Goal: Information Seeking & Learning: Learn about a topic

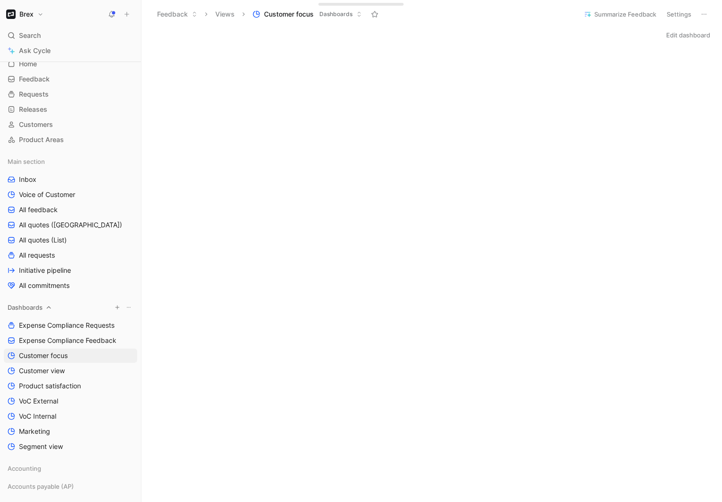
scroll to position [35, 0]
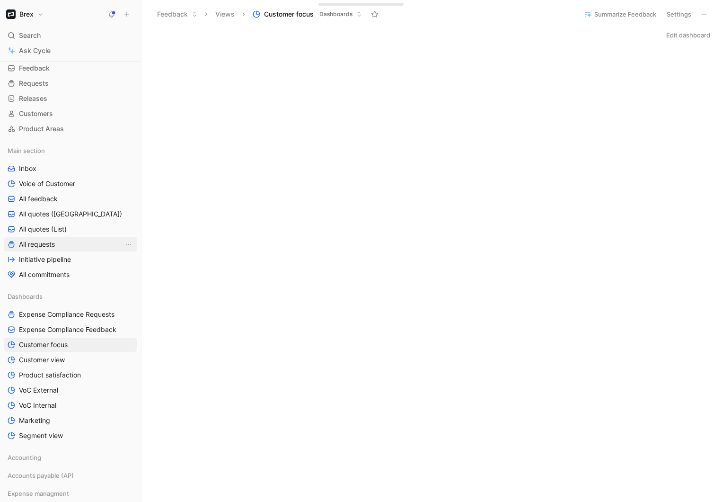
click at [43, 246] on span "All requests" at bounding box center [37, 243] width 36 height 9
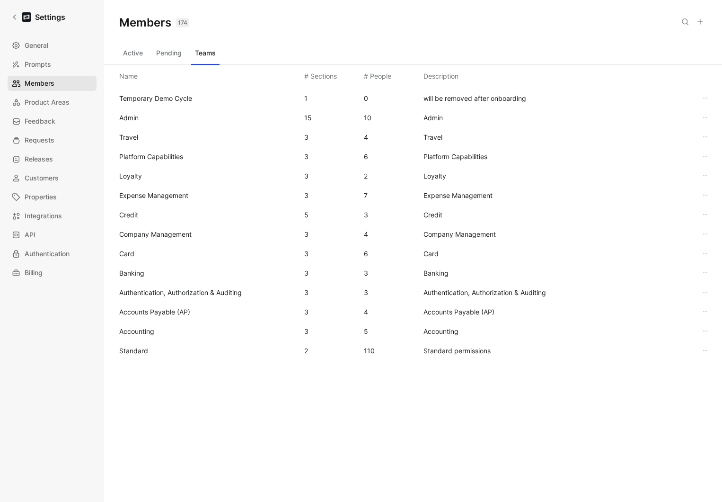
click at [46, 82] on span "Members" at bounding box center [40, 83] width 30 height 11
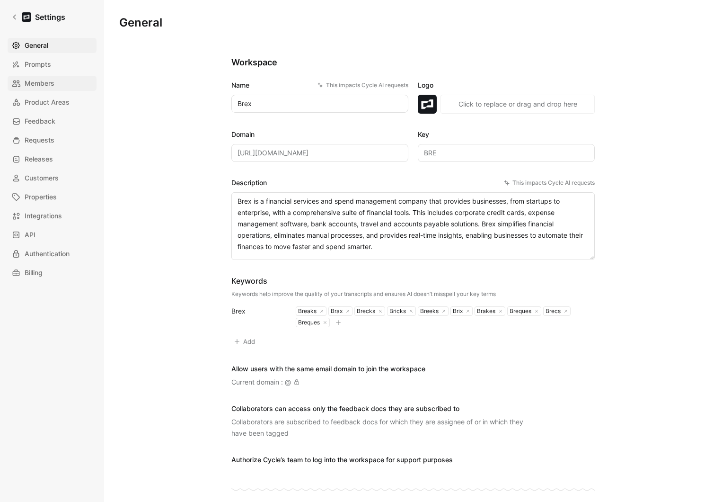
click at [37, 80] on span "Members" at bounding box center [40, 83] width 30 height 11
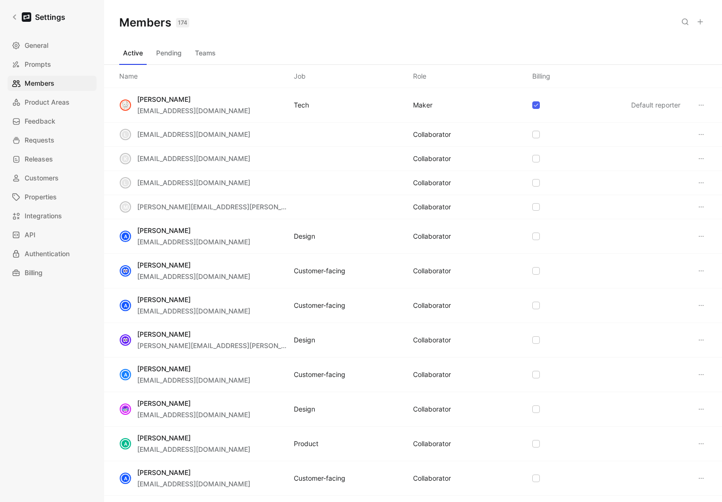
click at [698, 22] on icon at bounding box center [701, 22] width 8 height 8
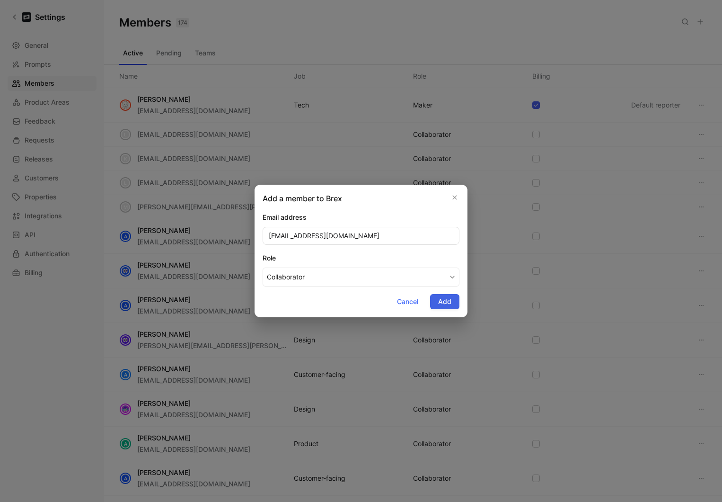
type input "[EMAIL_ADDRESS][DOMAIN_NAME]"
click at [448, 301] on span "Add" at bounding box center [444, 301] width 13 height 11
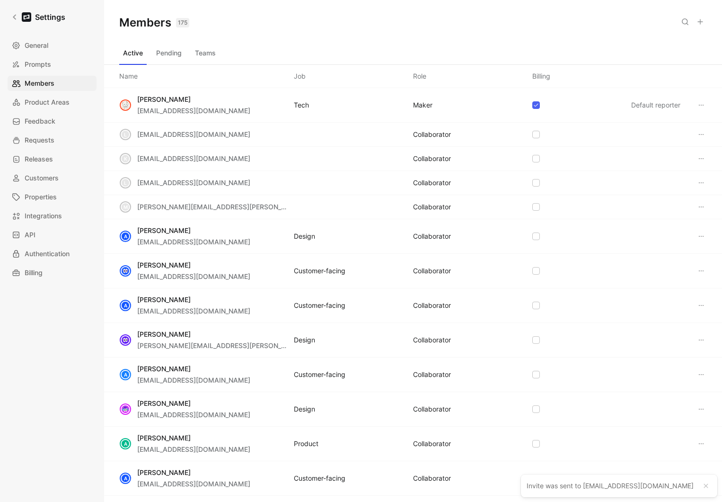
click at [203, 55] on button "Teams" at bounding box center [205, 52] width 28 height 15
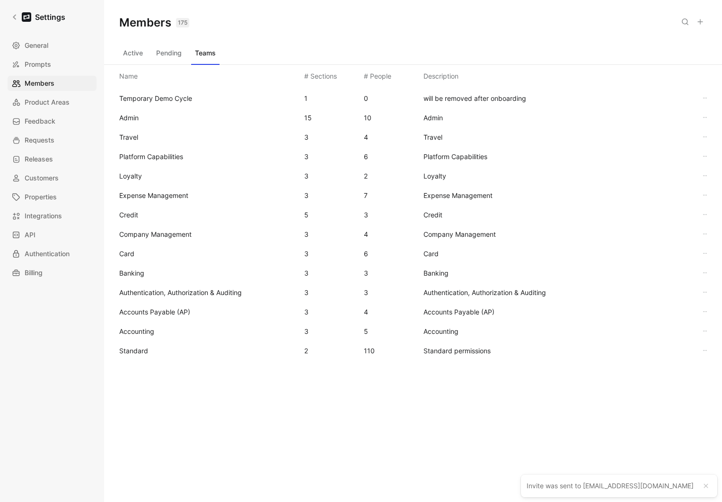
click at [179, 346] on span "Standard" at bounding box center [207, 350] width 177 height 11
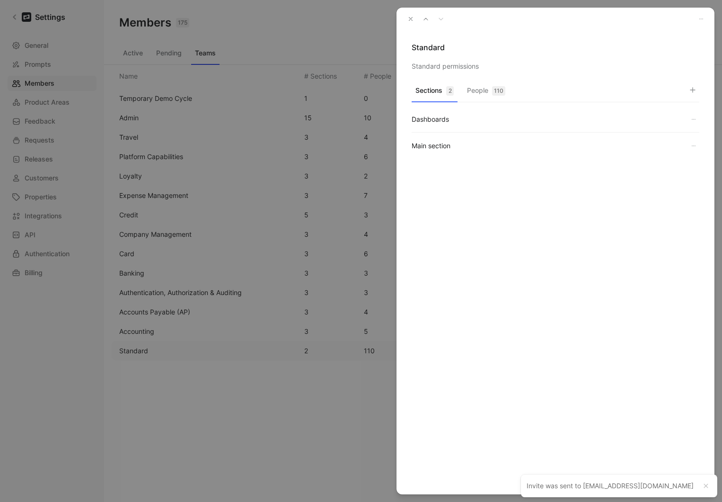
click at [487, 94] on button "People 110" at bounding box center [486, 93] width 46 height 18
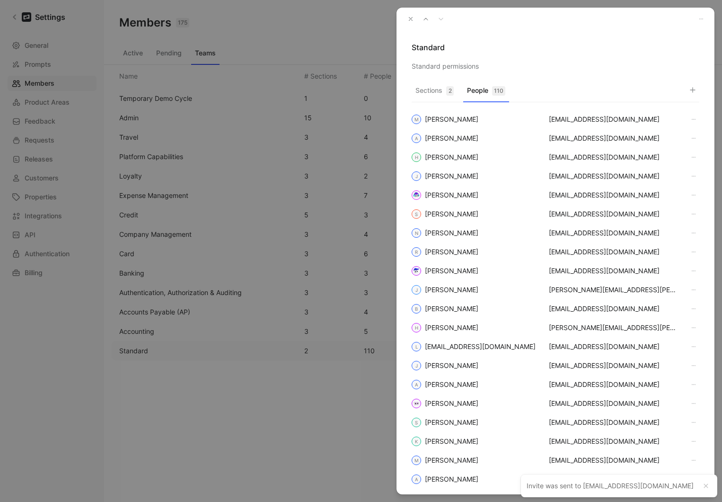
click at [692, 90] on use "button" at bounding box center [693, 90] width 5 height 5
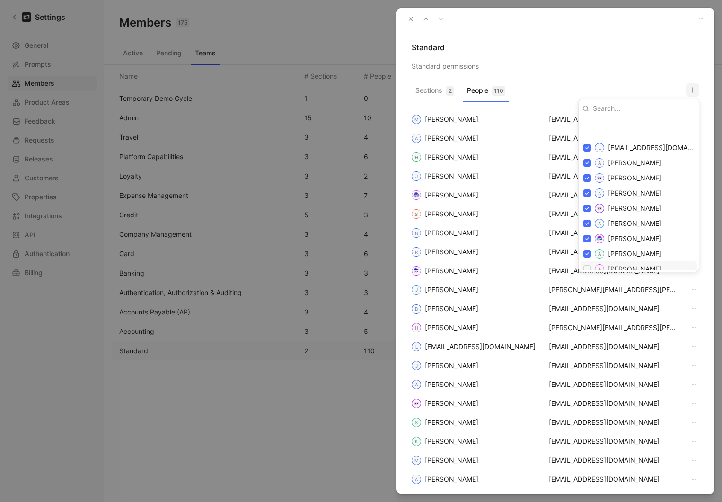
scroll to position [142, 0]
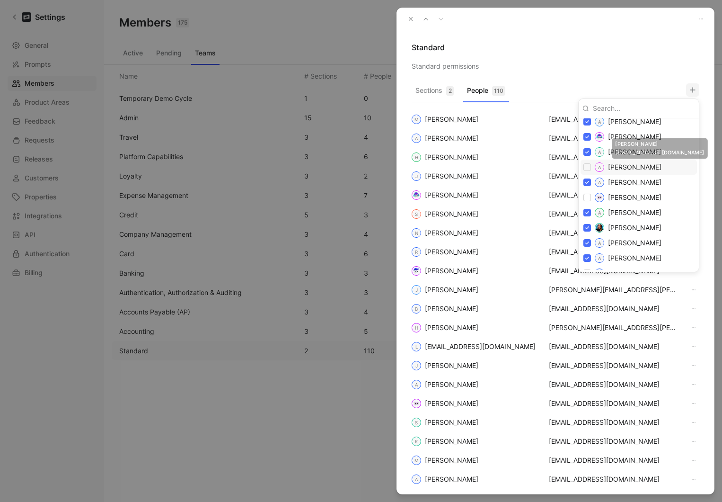
click at [592, 166] on div "A [PERSON_NAME]" at bounding box center [639, 167] width 116 height 15
checkbox input "true"
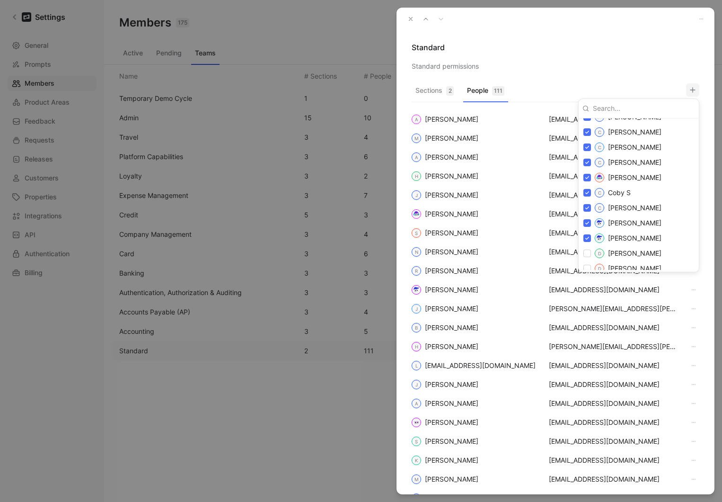
scroll to position [550, 0]
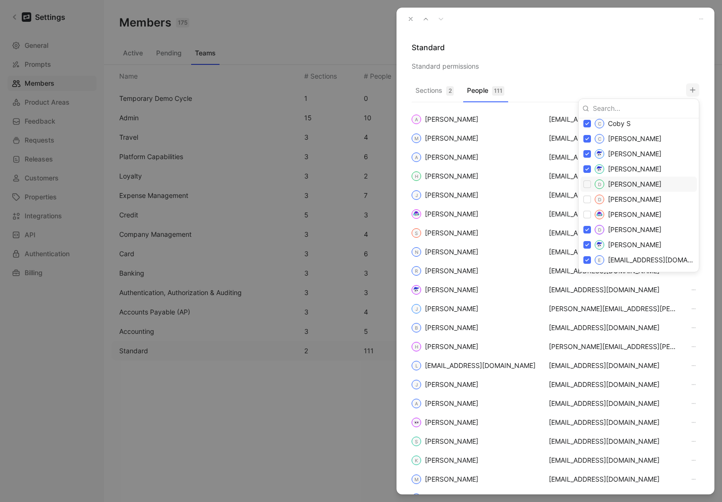
click at [589, 186] on input "checkbox" at bounding box center [588, 184] width 8 height 8
checkbox input "true"
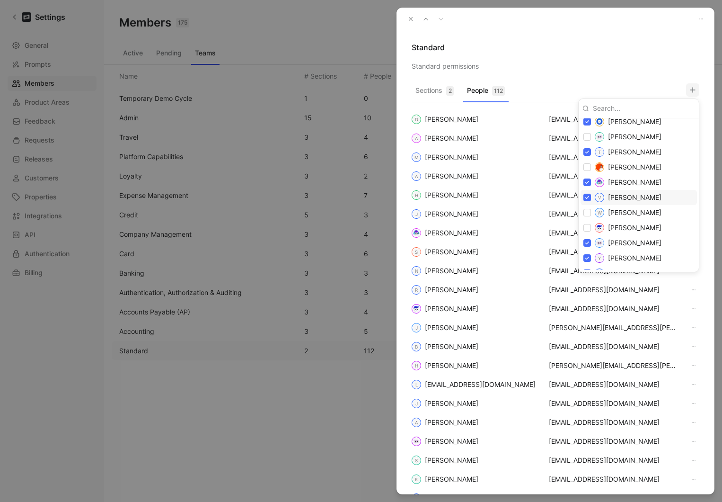
scroll to position [1927, 0]
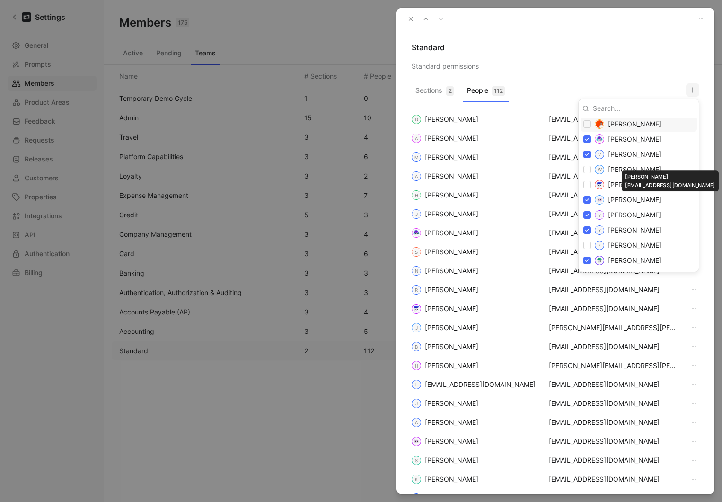
click at [604, 80] on div at bounding box center [361, 251] width 722 height 502
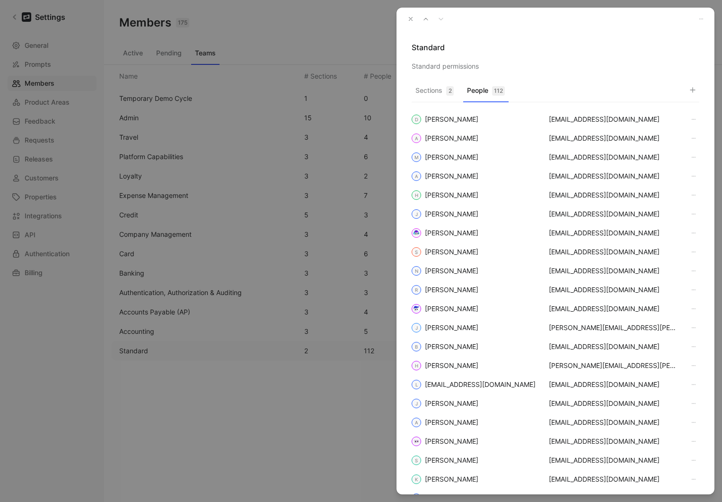
click at [409, 21] on icon "button" at bounding box center [411, 19] width 7 height 7
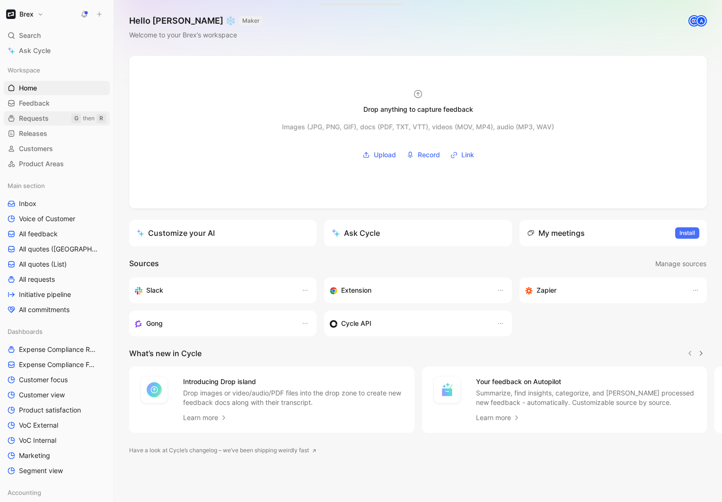
click at [39, 117] on span "Requests" at bounding box center [34, 118] width 30 height 9
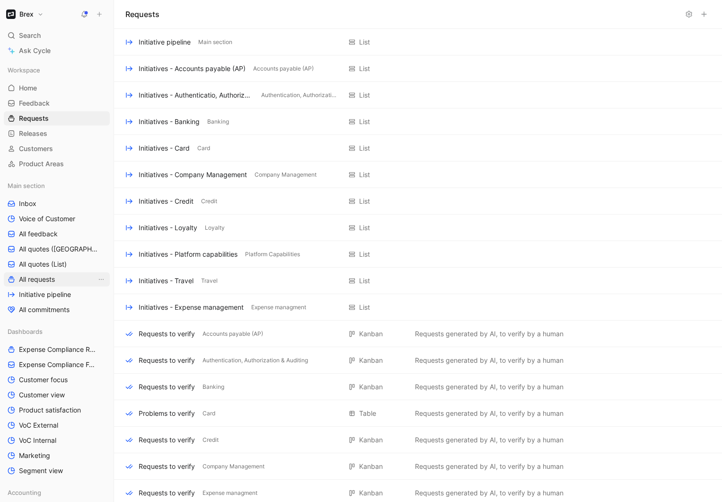
click at [49, 277] on span "All requests" at bounding box center [37, 279] width 36 height 9
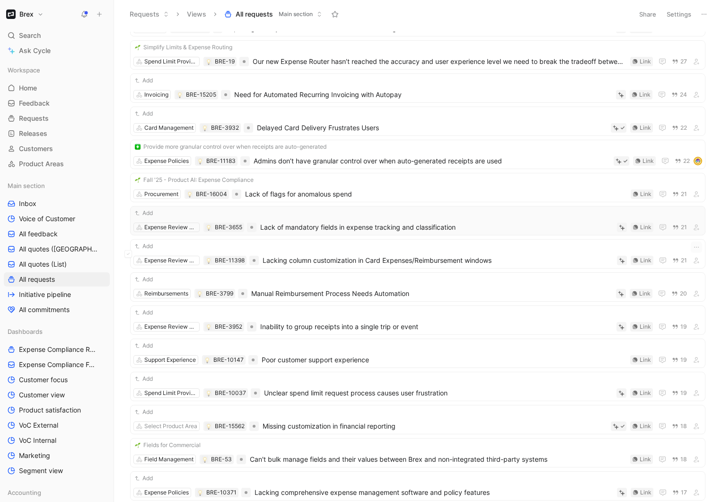
scroll to position [505, 0]
click at [334, 230] on span "Lack of mandatory fields in expense tracking and classification" at bounding box center [436, 228] width 353 height 11
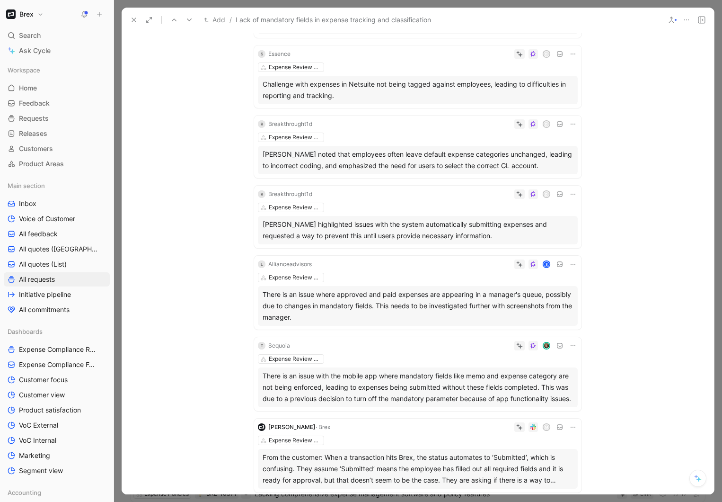
scroll to position [706, 0]
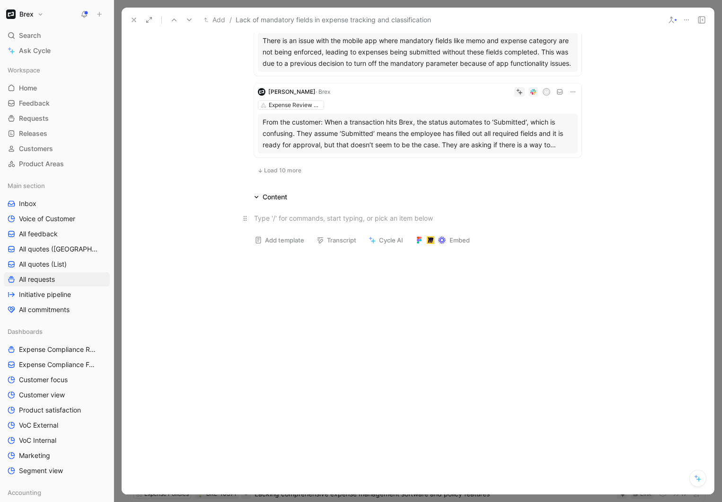
click at [311, 218] on div at bounding box center [418, 218] width 328 height 10
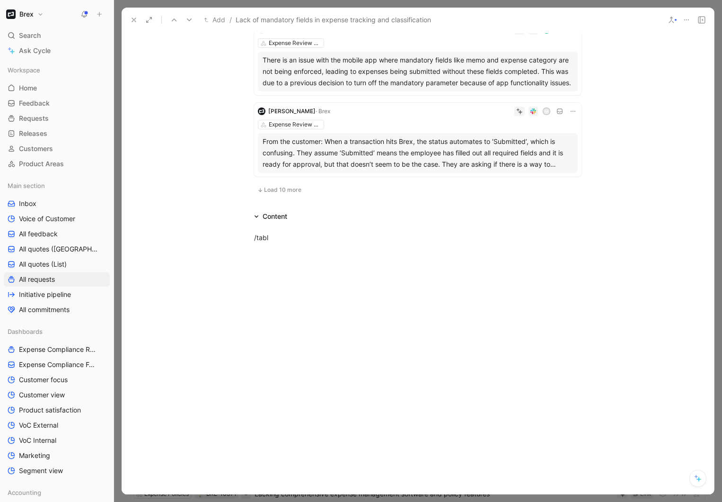
scroll to position [686, 0]
click at [132, 18] on icon at bounding box center [134, 20] width 8 height 8
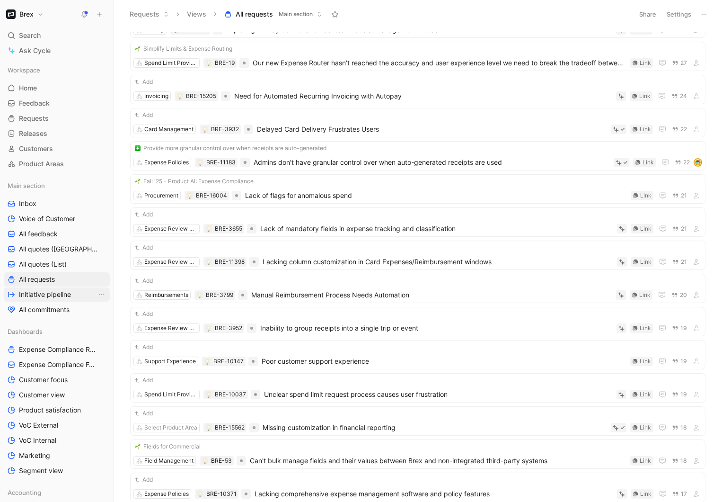
click at [48, 294] on span "Initiative pipeline" at bounding box center [45, 294] width 52 height 9
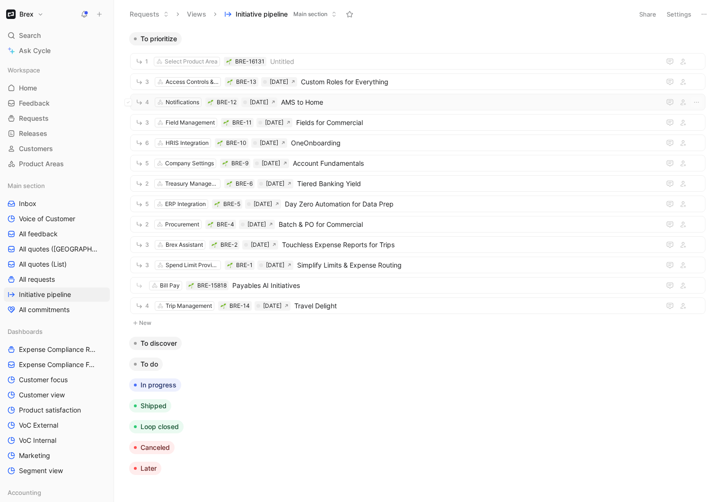
click at [332, 103] on span "AMS to Home" at bounding box center [469, 102] width 376 height 11
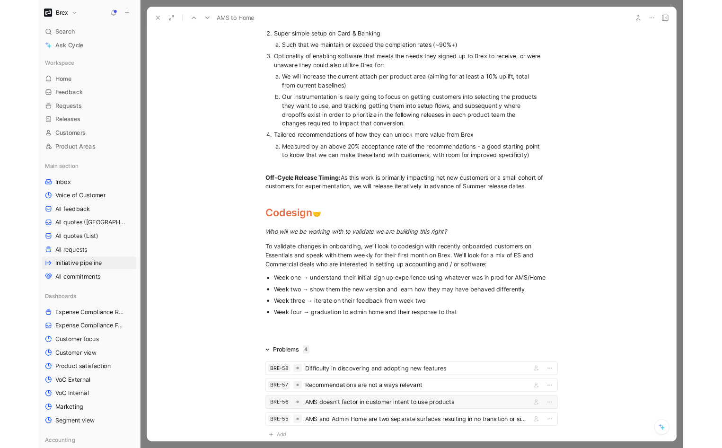
scroll to position [714, 0]
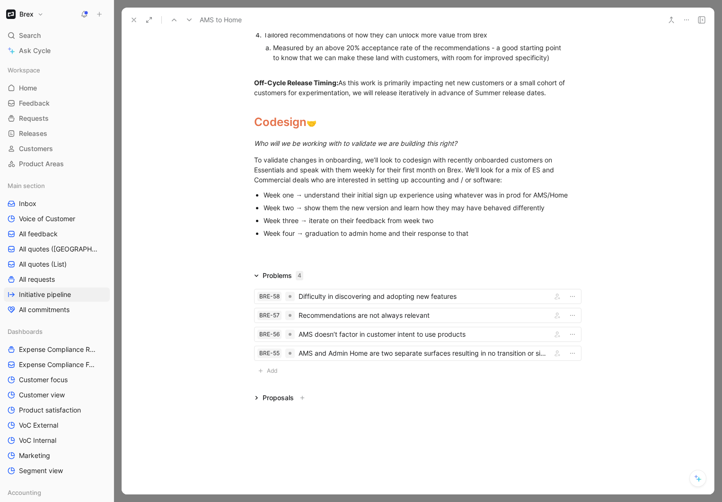
click at [440, 220] on div "Week three → iterate on their feedback from week two" at bounding box center [423, 220] width 318 height 10
click at [489, 231] on div "Week four → graduation to admin home and their response to that" at bounding box center [423, 233] width 318 height 10
click at [484, 232] on div "Week four → graduation to admin home and their response to that" at bounding box center [423, 233] width 318 height 10
click at [275, 249] on div at bounding box center [418, 252] width 593 height 11
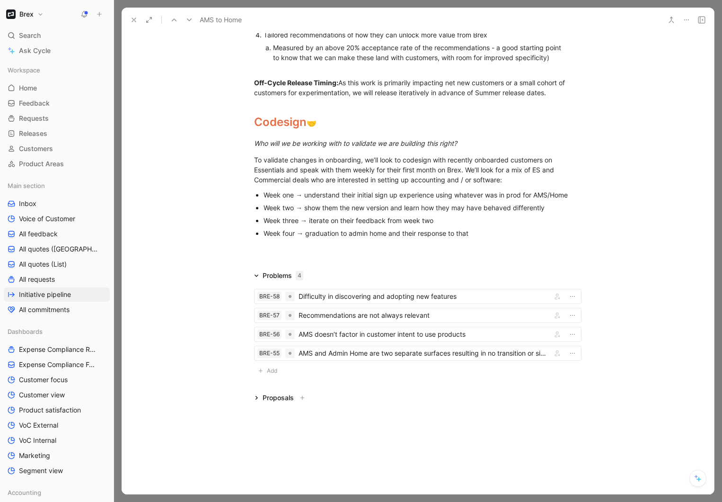
click at [279, 249] on div at bounding box center [418, 252] width 593 height 11
click at [387, 249] on div at bounding box center [418, 252] width 593 height 11
click at [380, 258] on div at bounding box center [418, 252] width 593 height 11
click at [399, 249] on div at bounding box center [418, 252] width 593 height 11
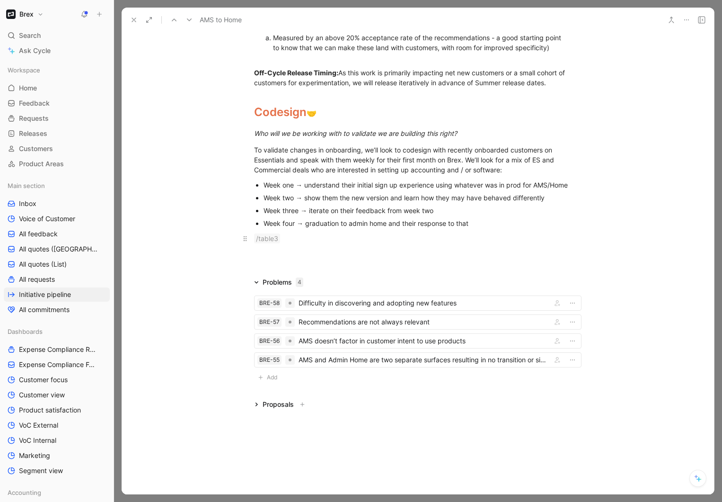
click at [295, 243] on div "/table3" at bounding box center [418, 238] width 328 height 10
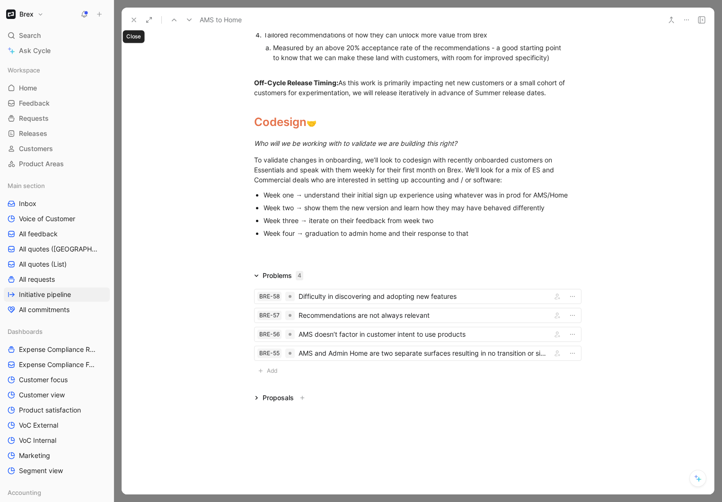
click at [135, 23] on icon at bounding box center [134, 20] width 8 height 8
